Goal: Find specific fact: Find specific fact

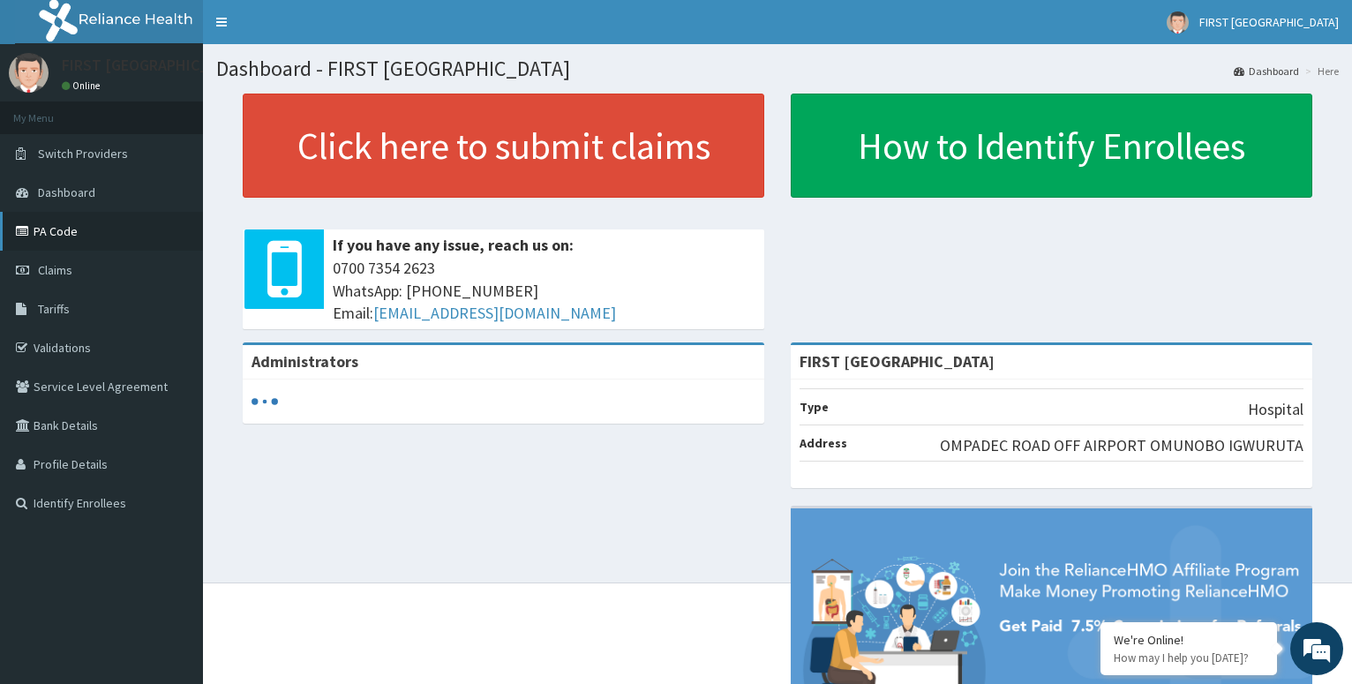
click at [57, 229] on link "PA Code" at bounding box center [101, 231] width 203 height 39
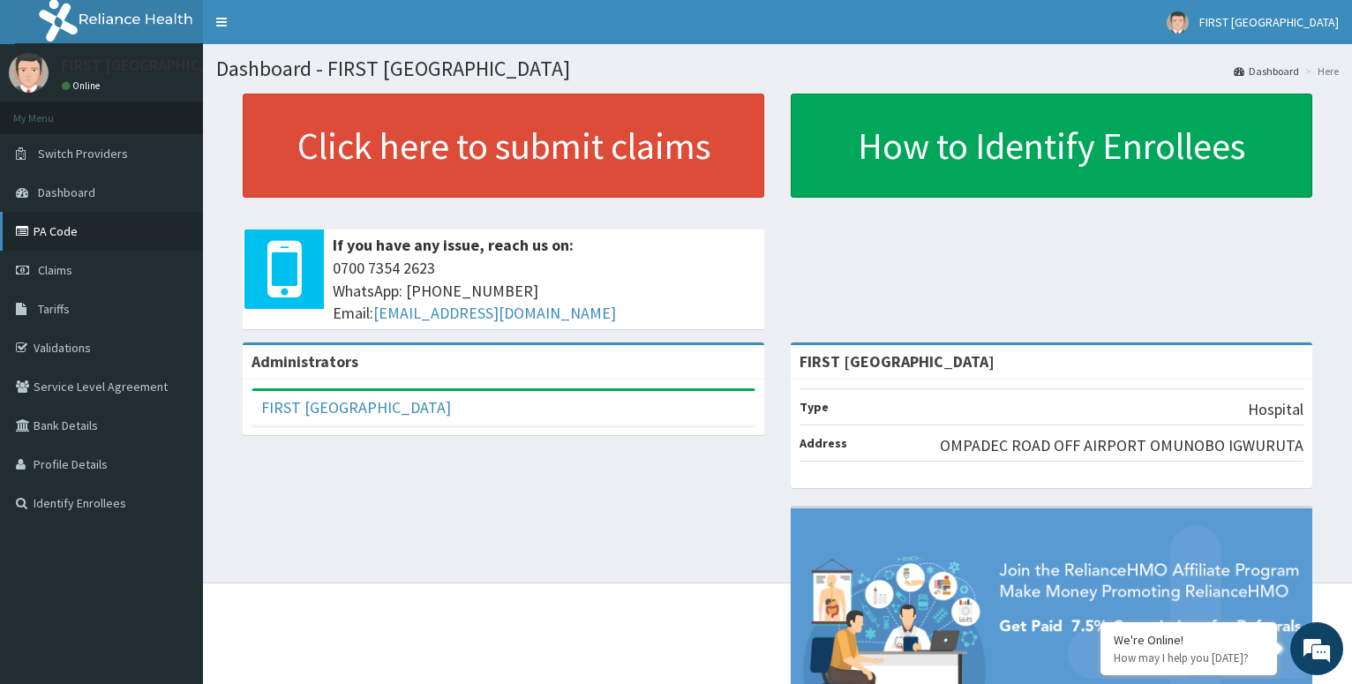
click at [57, 232] on link "PA Code" at bounding box center [101, 231] width 203 height 39
click at [61, 308] on span "Tariffs" at bounding box center [54, 309] width 32 height 16
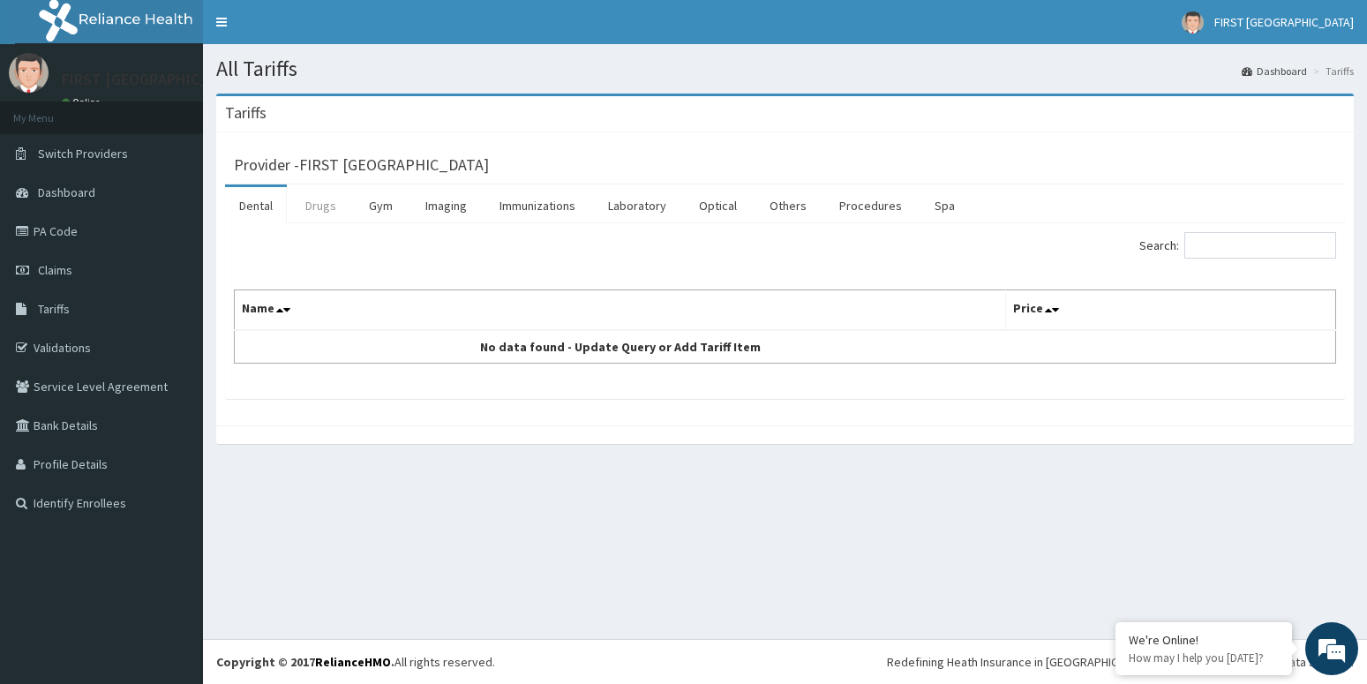
click at [306, 209] on link "Drugs" at bounding box center [320, 205] width 59 height 37
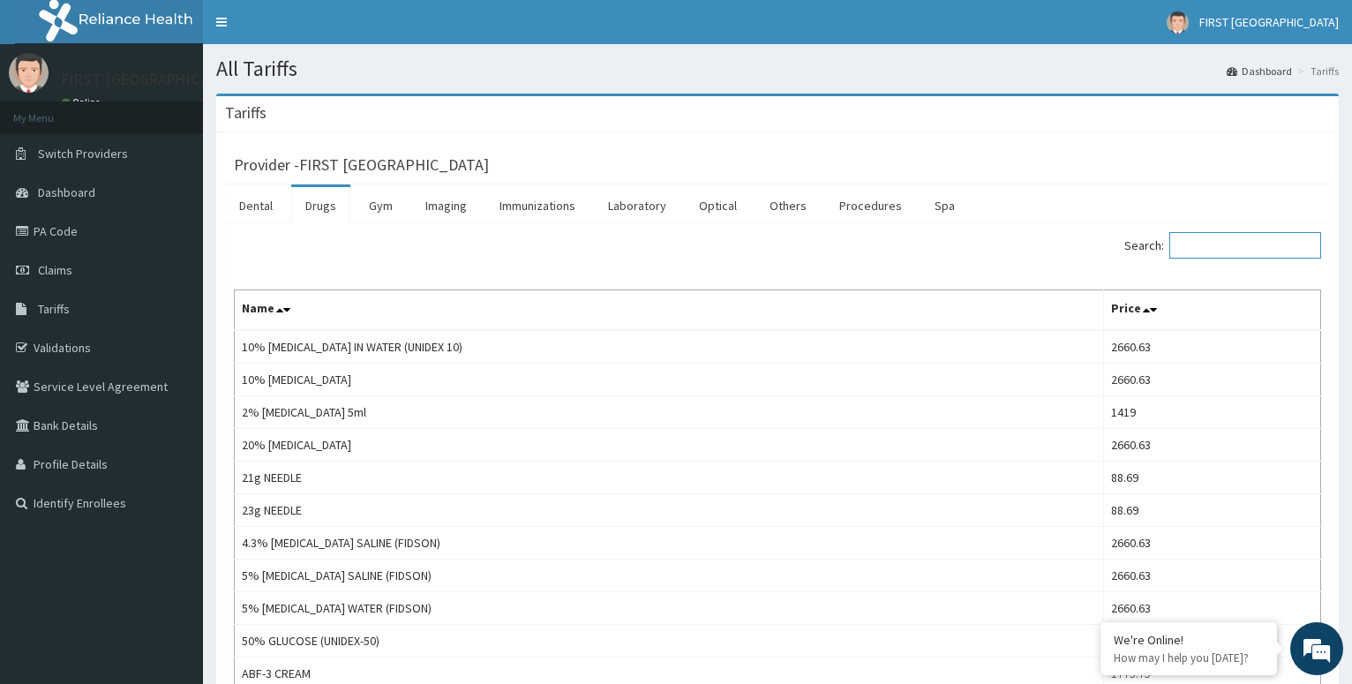
click at [1246, 250] on input "Search:" at bounding box center [1245, 245] width 152 height 26
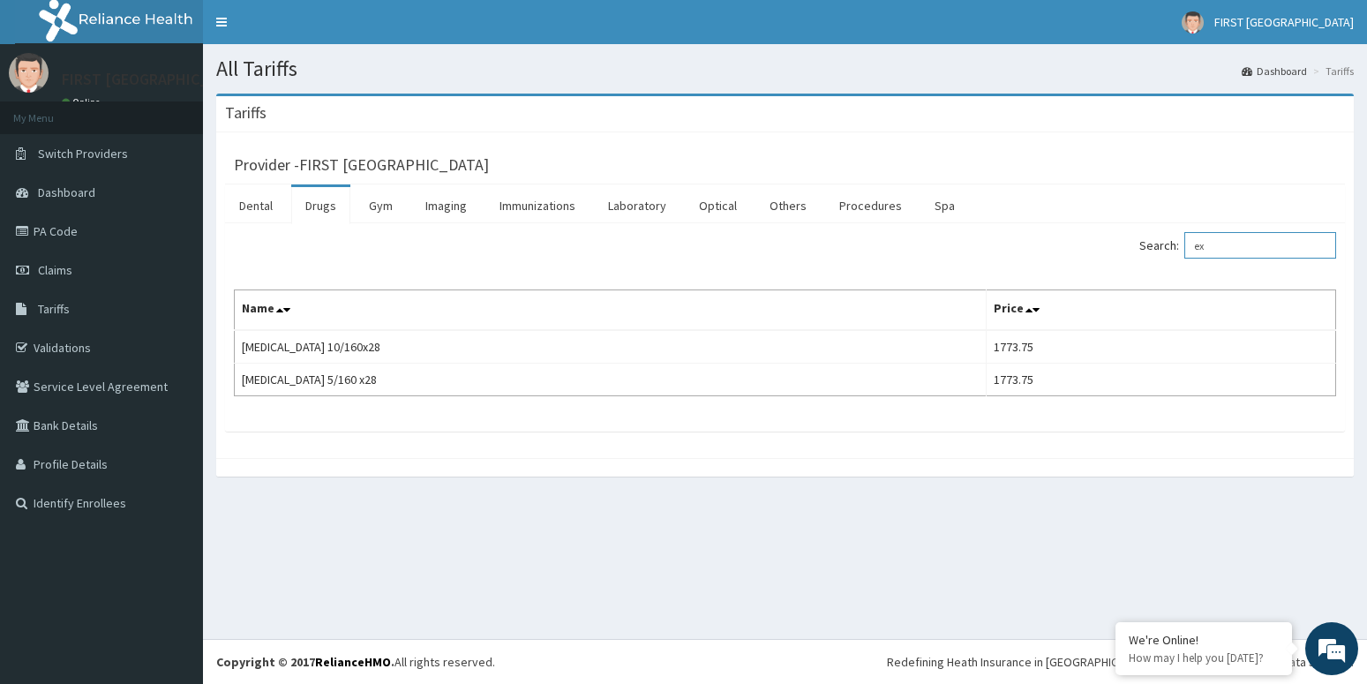
type input "e"
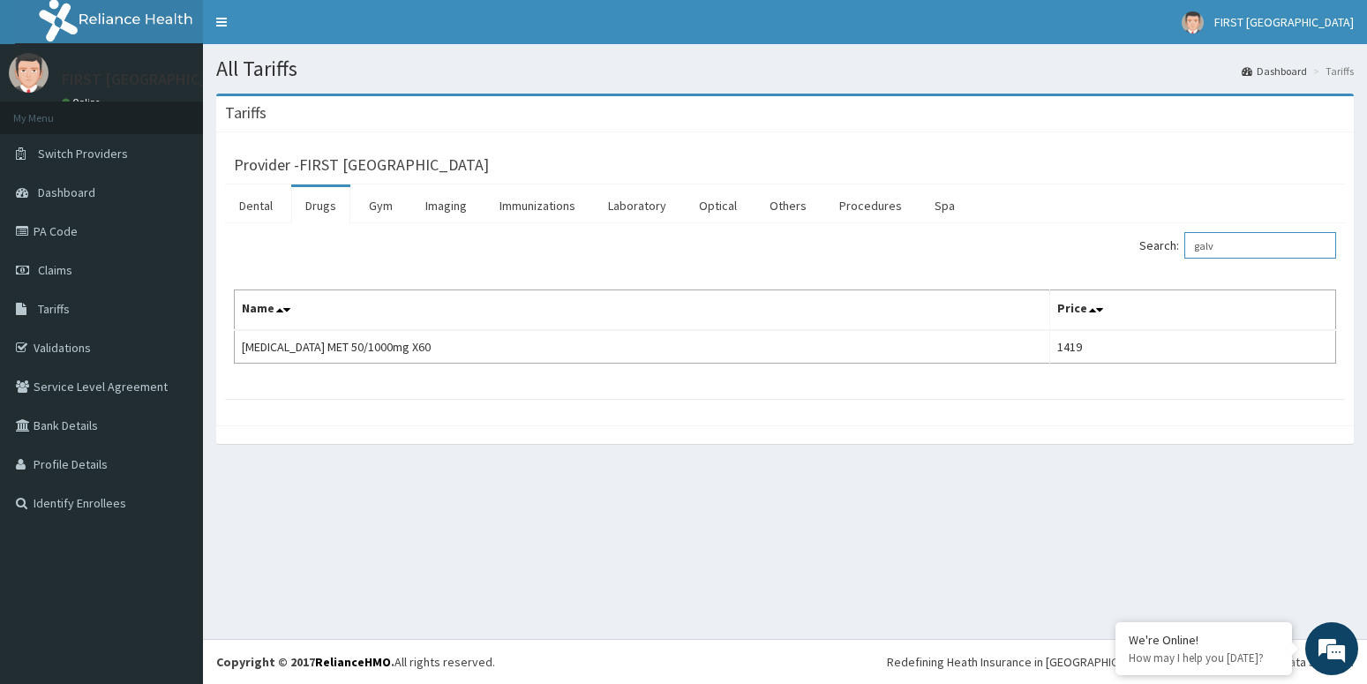
type input "galv"
click at [55, 227] on link "PA Code" at bounding box center [101, 231] width 203 height 39
click at [316, 199] on link "Drugs" at bounding box center [320, 205] width 59 height 37
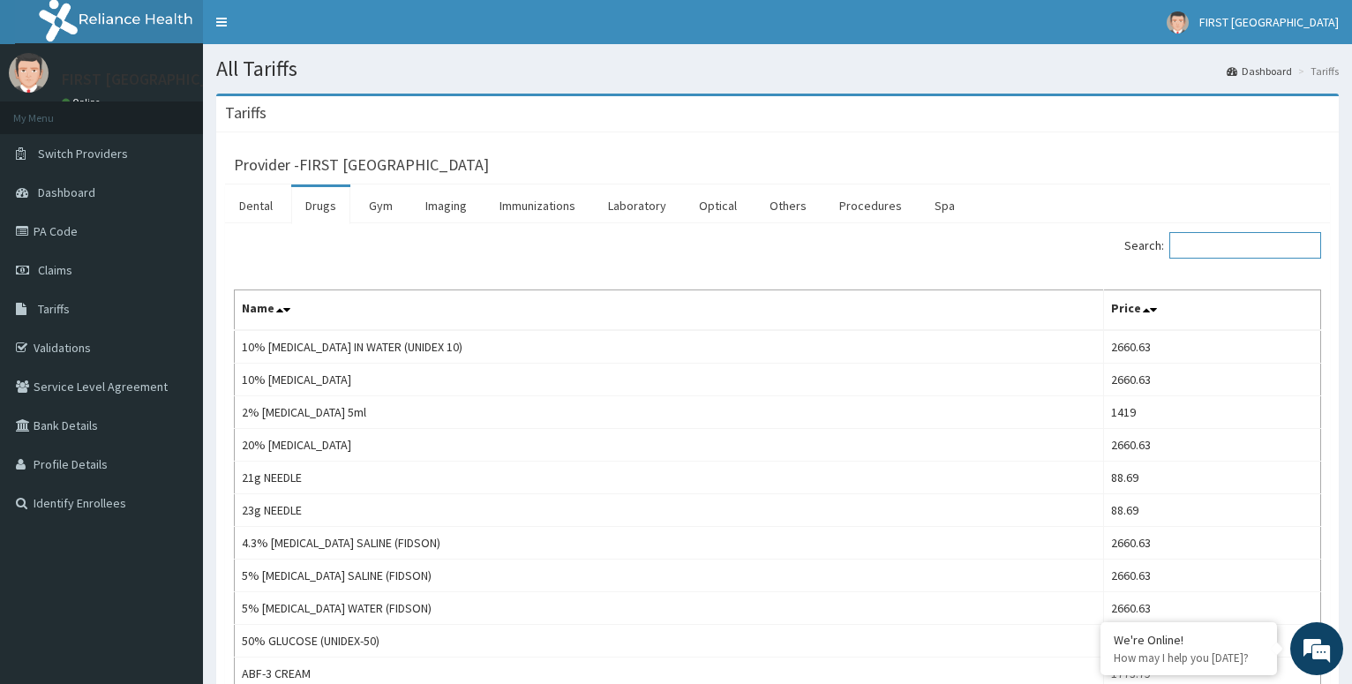
click at [1231, 253] on input "Search:" at bounding box center [1245, 245] width 152 height 26
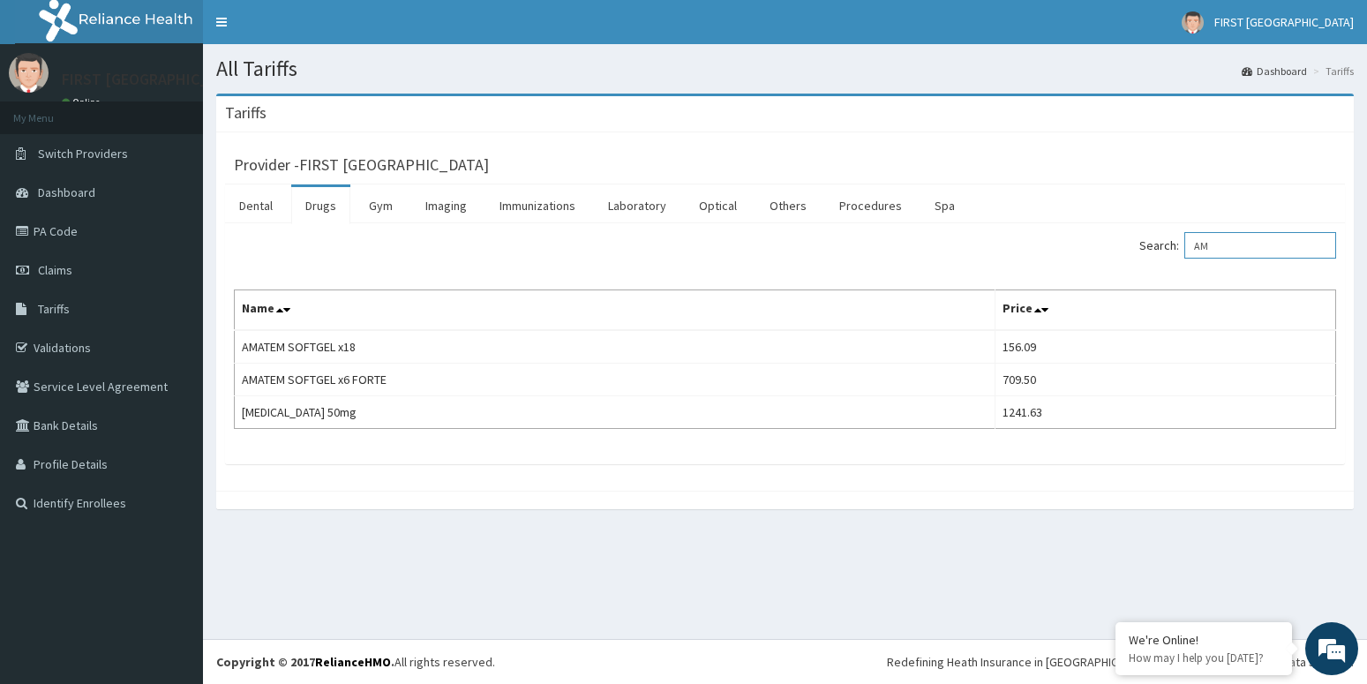
type input "A"
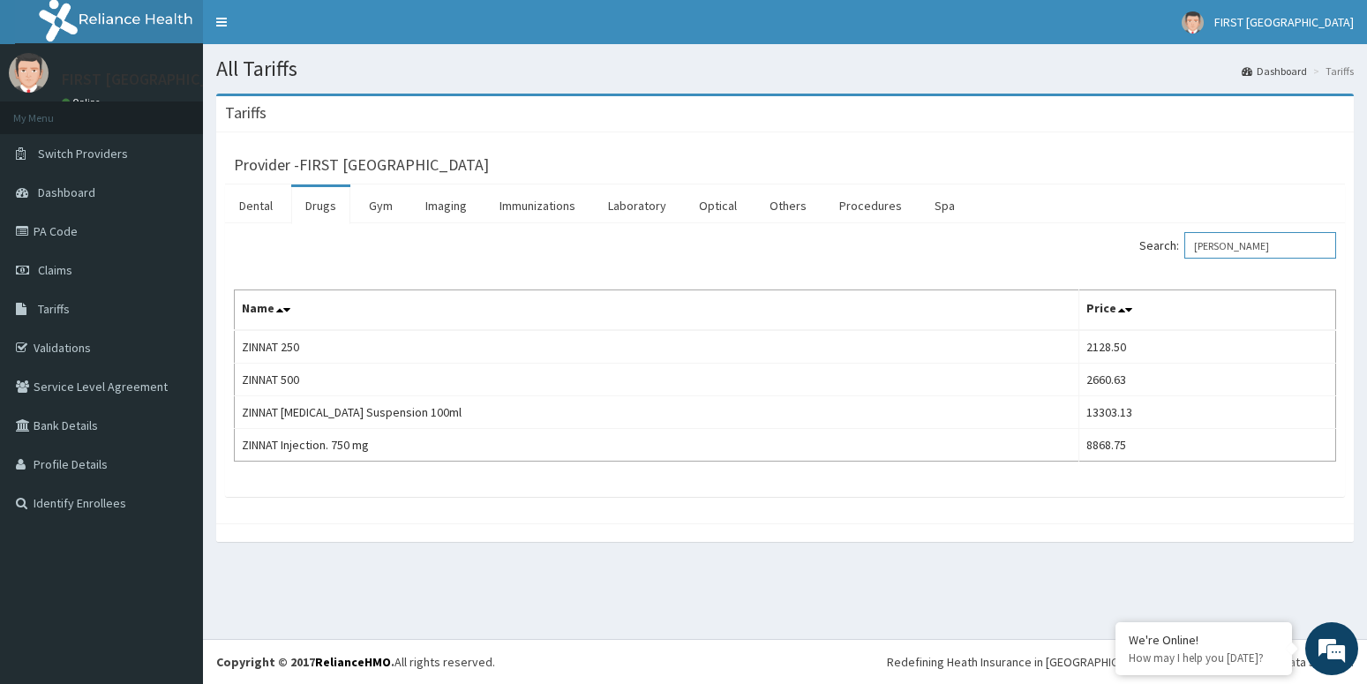
type input "[PERSON_NAME]"
click at [44, 232] on link "PA Code" at bounding box center [101, 231] width 203 height 39
